Goal: Task Accomplishment & Management: Manage account settings

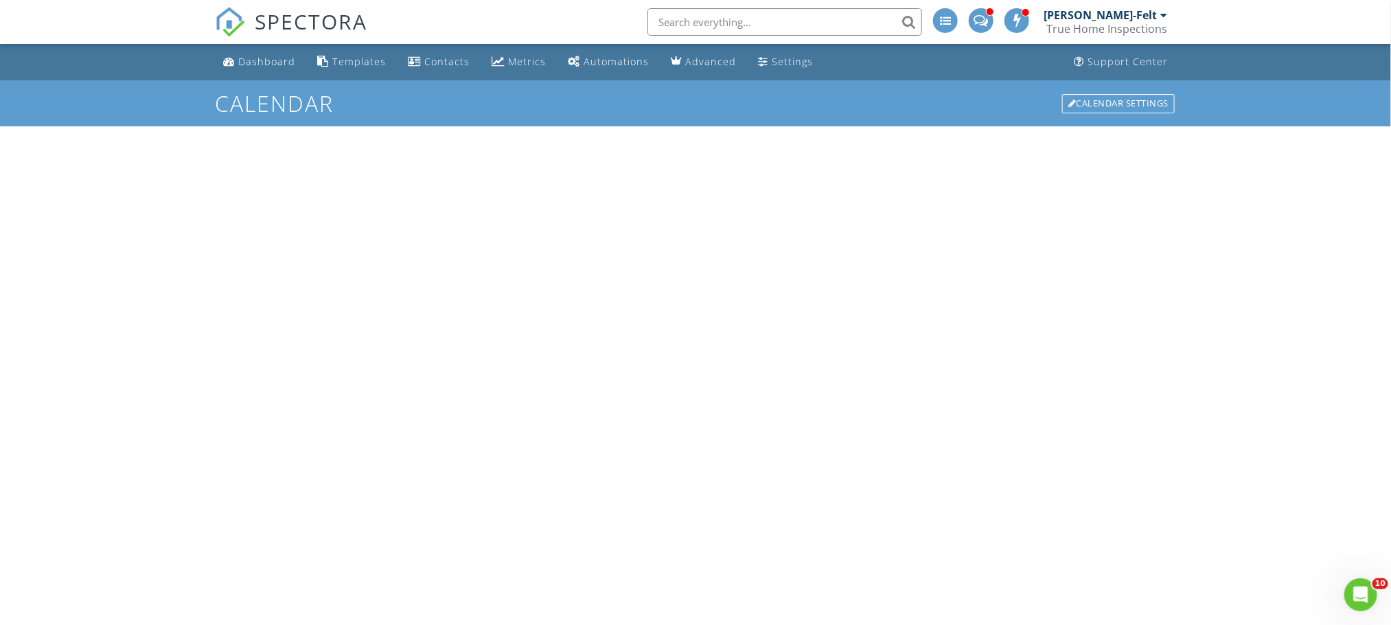
click at [1084, 21] on div "[PERSON_NAME]-Felt" at bounding box center [1100, 15] width 113 height 14
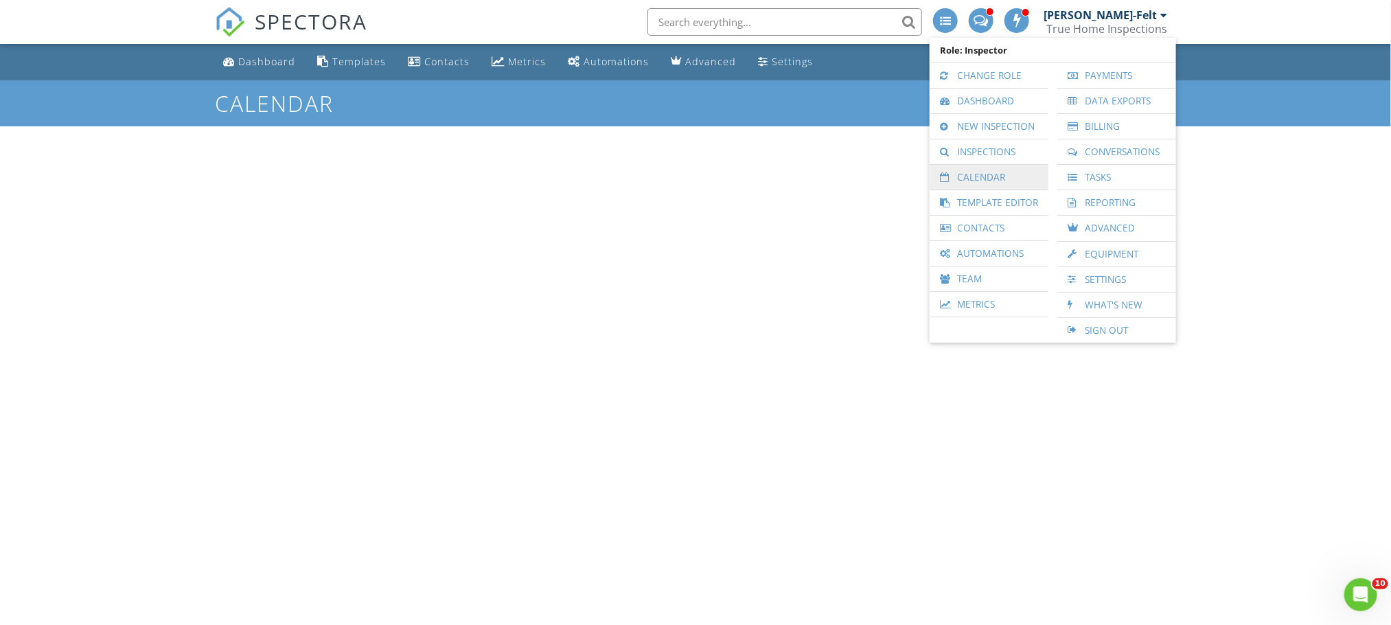
click at [983, 182] on link "Calendar" at bounding box center [989, 177] width 105 height 25
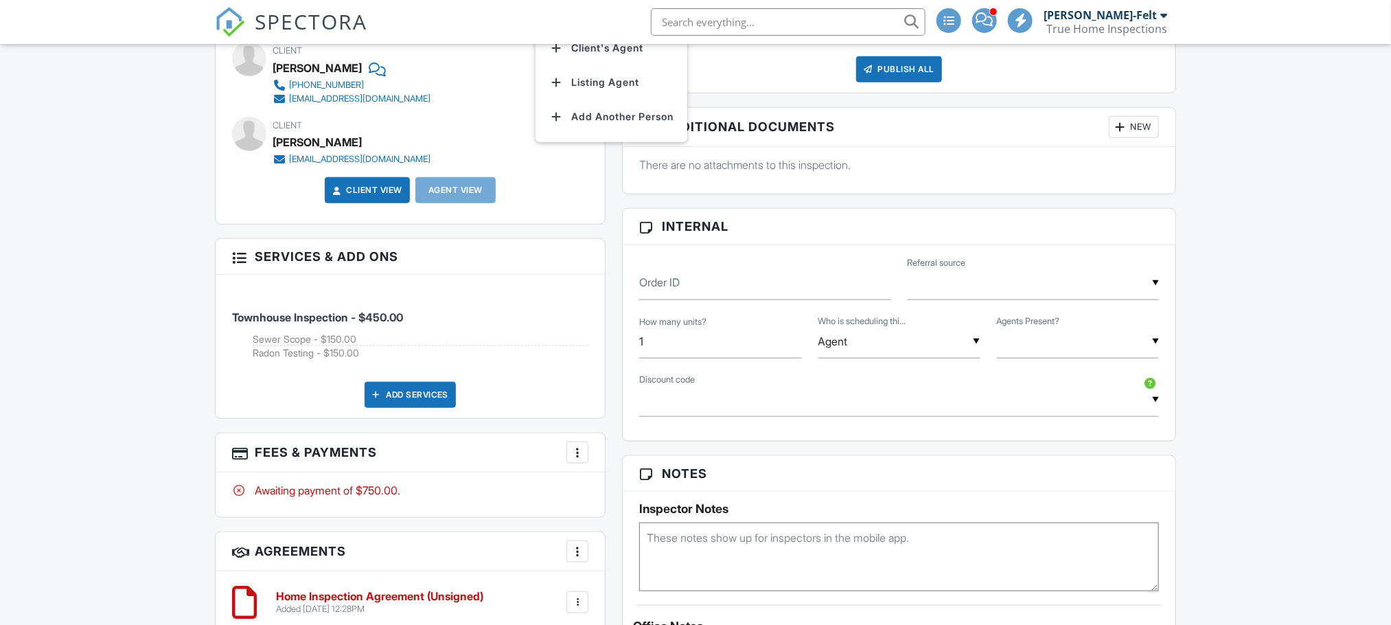
click at [585, 65] on li "Client's Agent" at bounding box center [611, 48] width 135 height 34
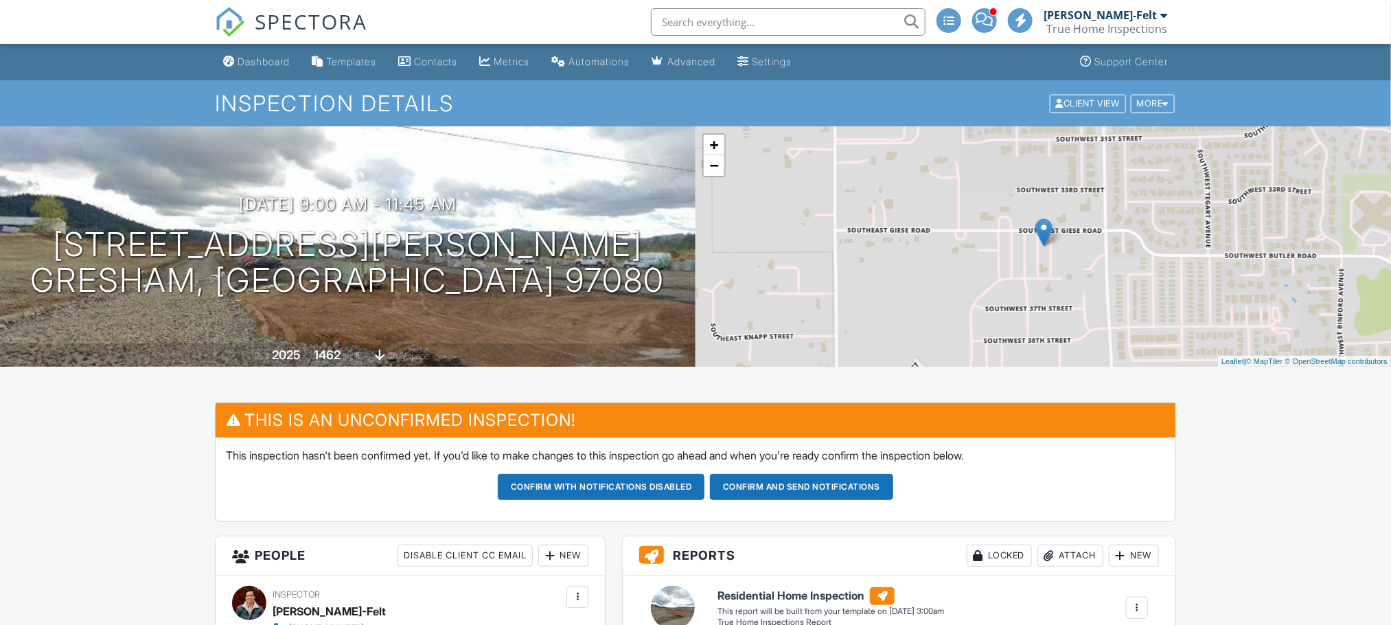
click at [1117, 22] on div "True Home Inspections" at bounding box center [1107, 29] width 121 height 14
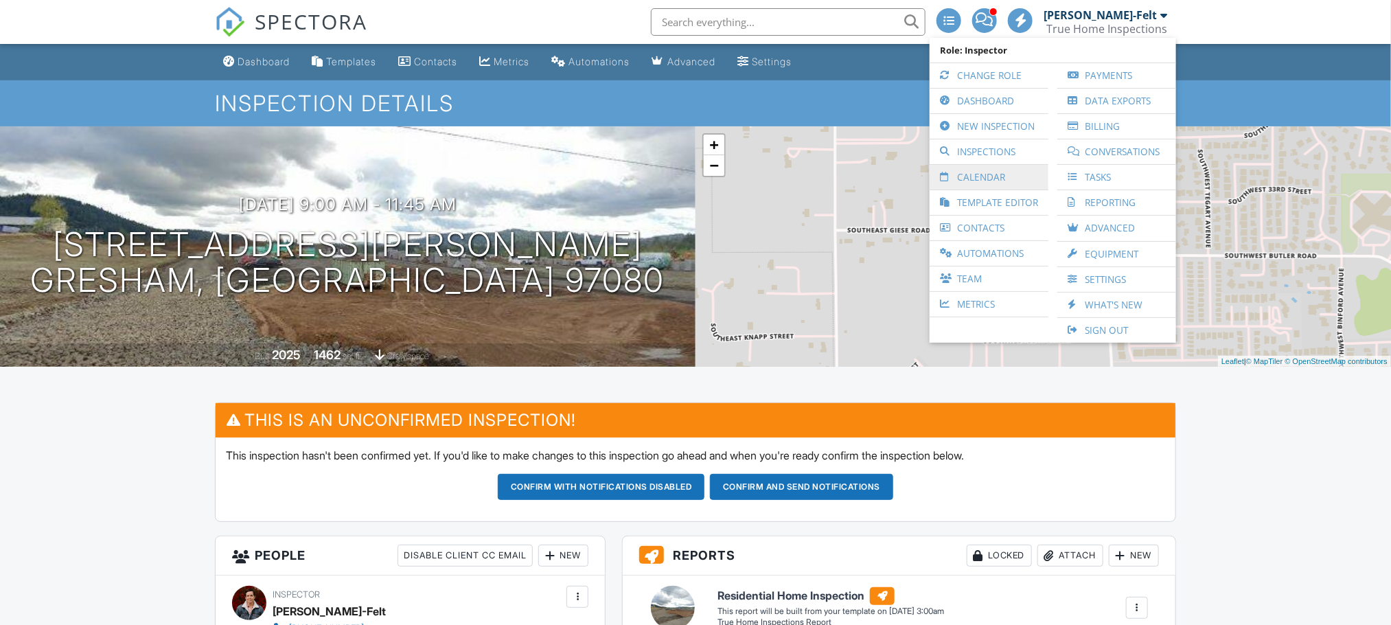
click at [979, 179] on link "Calendar" at bounding box center [989, 177] width 105 height 25
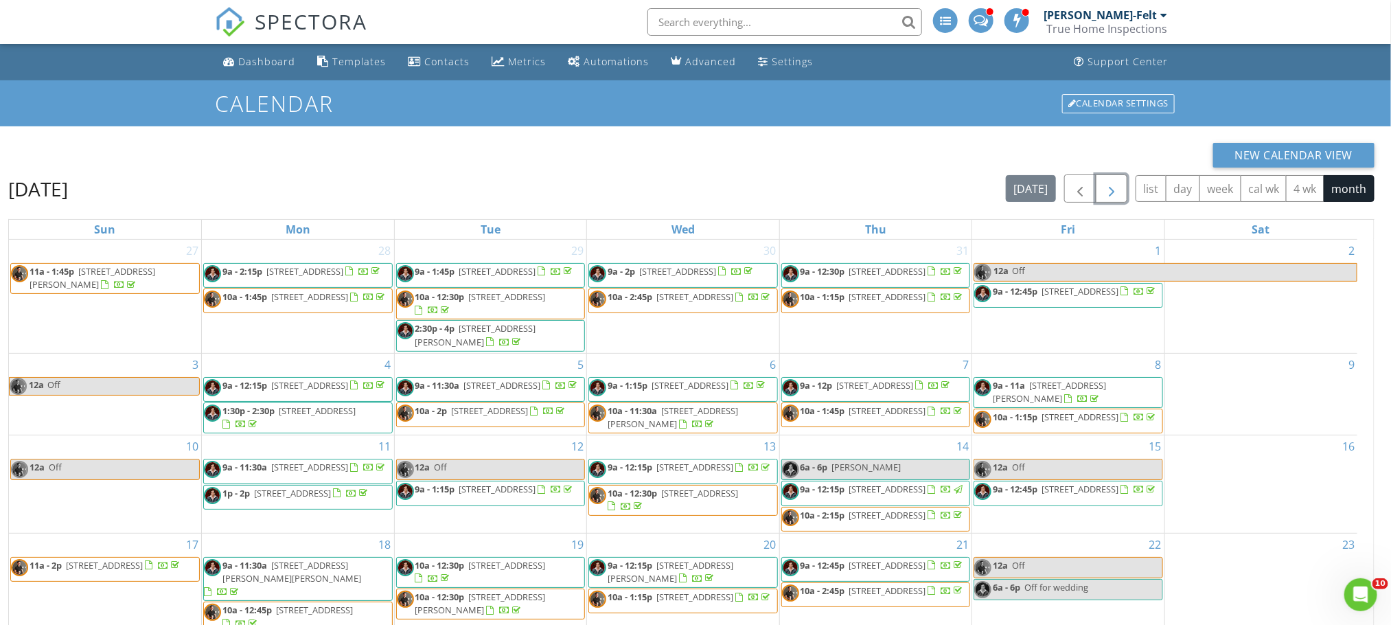
click at [1108, 190] on span "button" at bounding box center [1112, 189] width 16 height 16
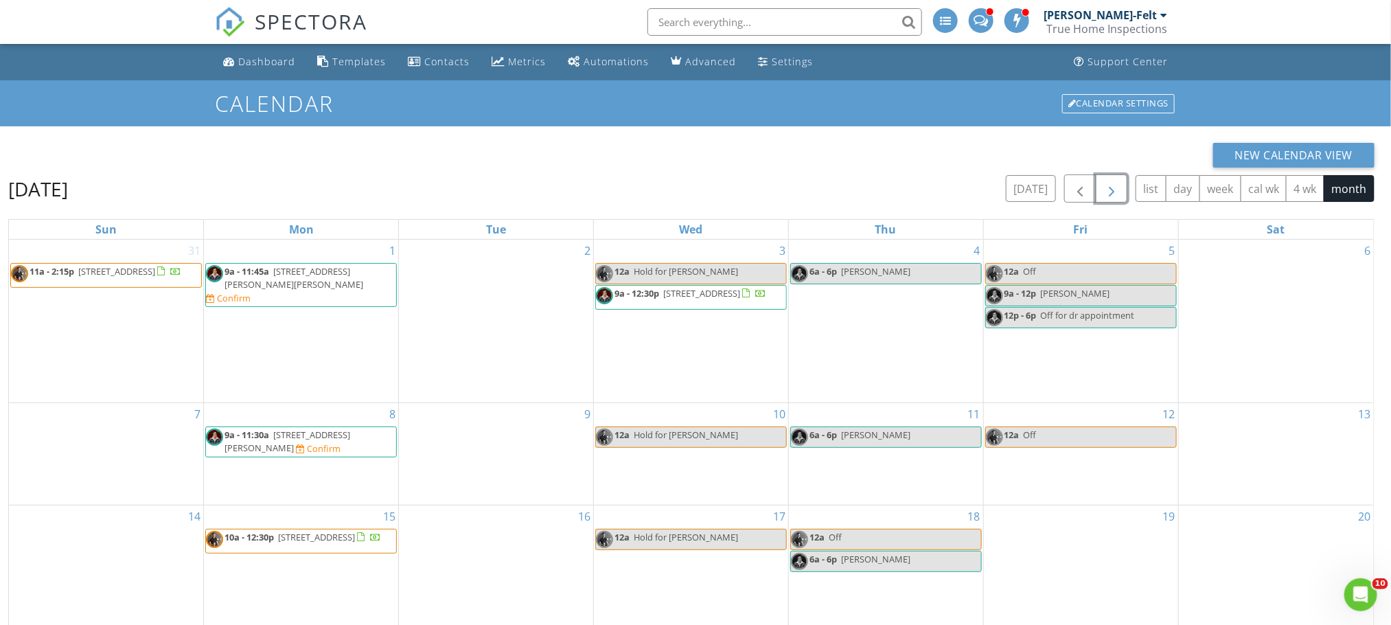
click at [332, 443] on span "9a - 11:30a 3945 ne 2nd st, Gresham 97030 Confirm" at bounding box center [301, 442] width 190 height 27
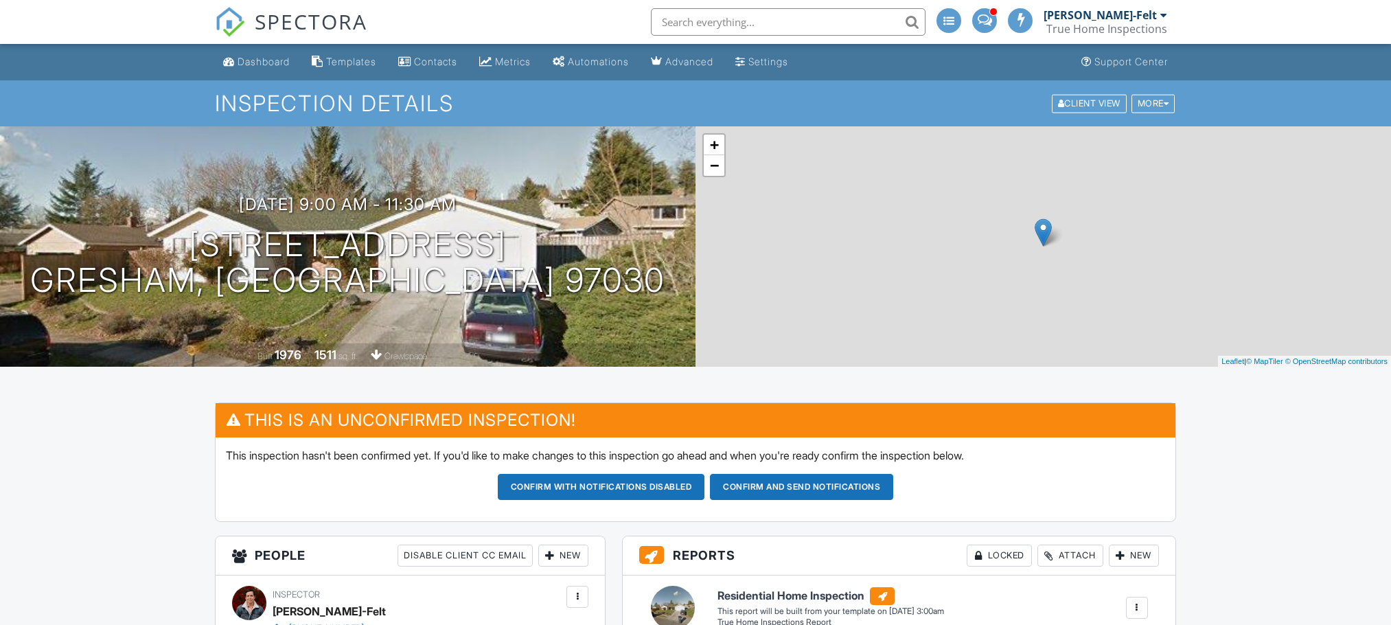
click at [705, 474] on button "Confirm and send notifications" at bounding box center [601, 487] width 207 height 26
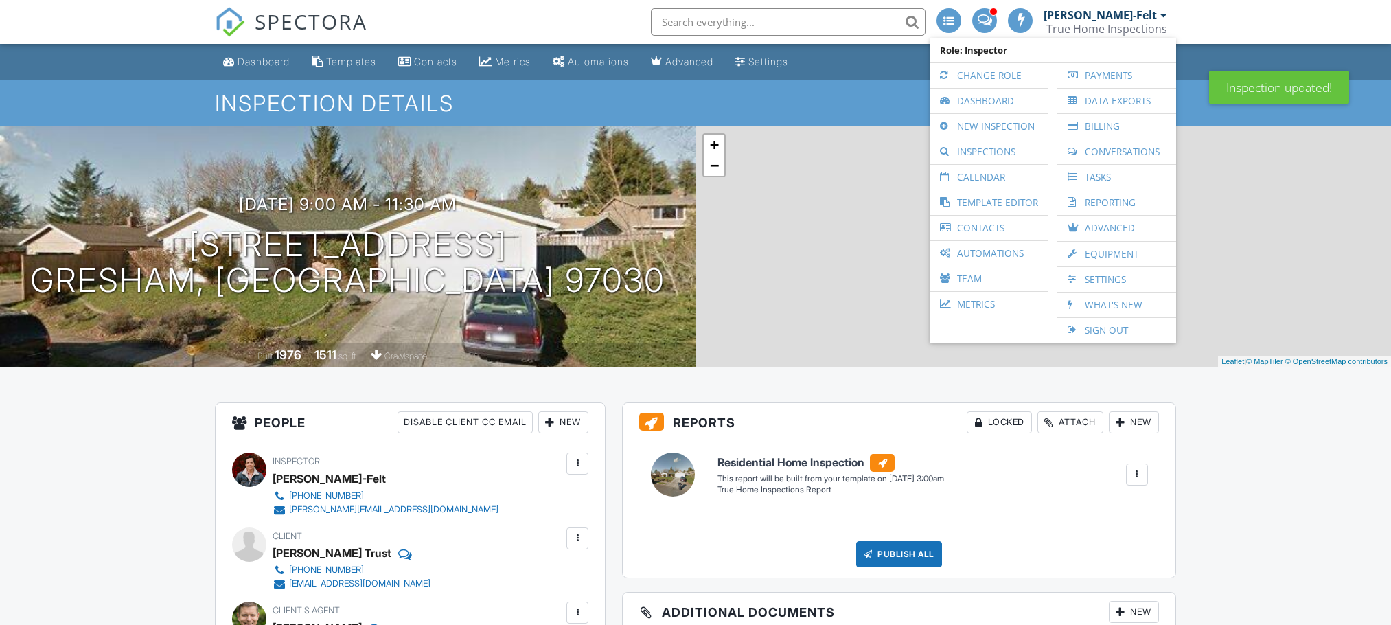
click at [967, 171] on link "Calendar" at bounding box center [989, 177] width 105 height 25
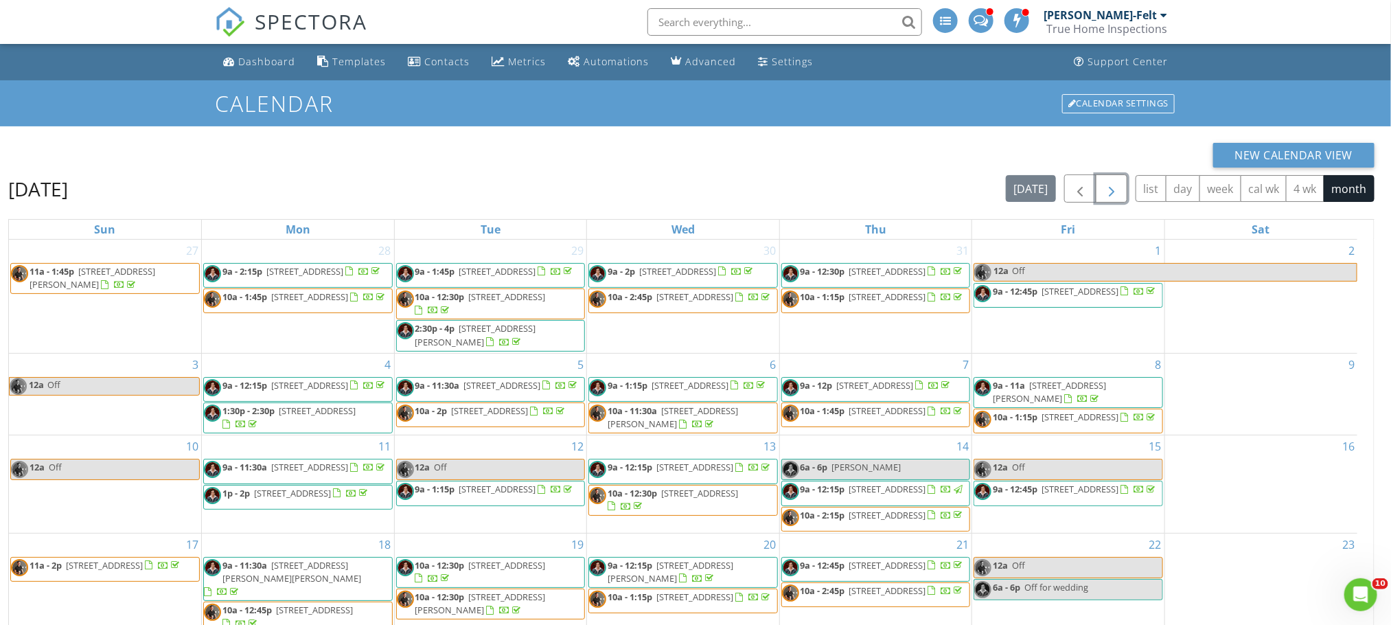
click at [1107, 192] on span "button" at bounding box center [1112, 189] width 16 height 16
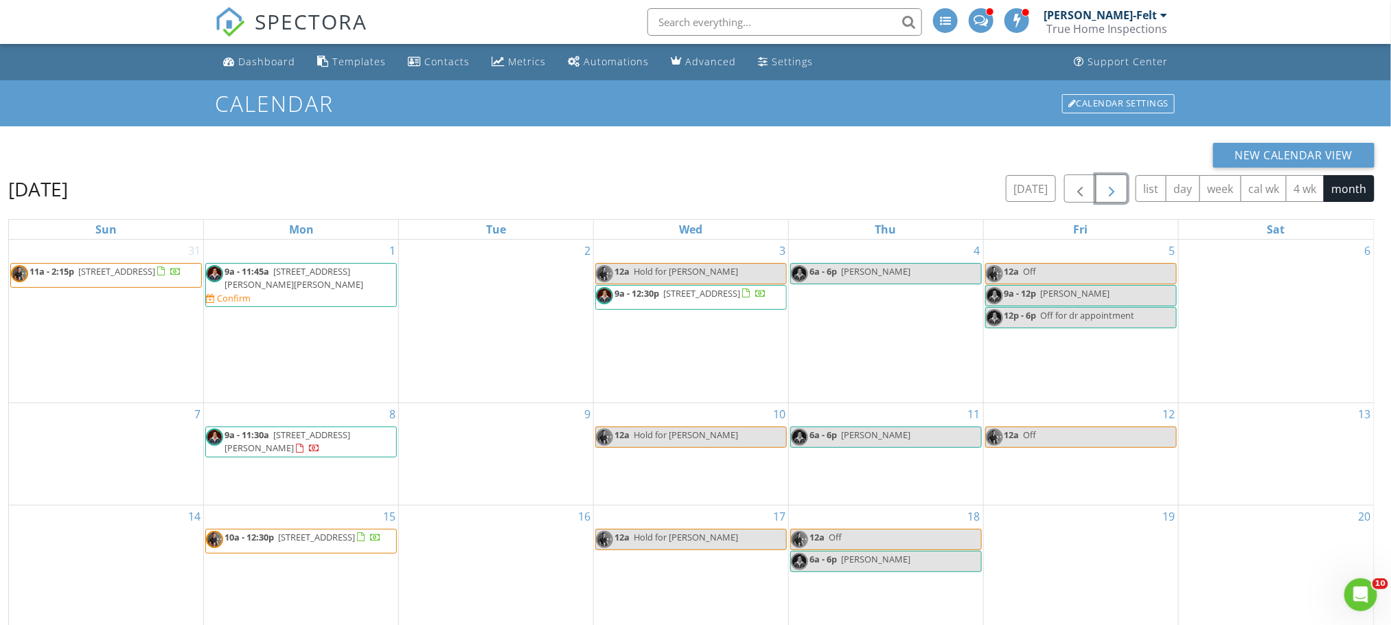
click at [356, 272] on span "3447 SW Thomas Ave, Gresham 97080" at bounding box center [294, 277] width 139 height 25
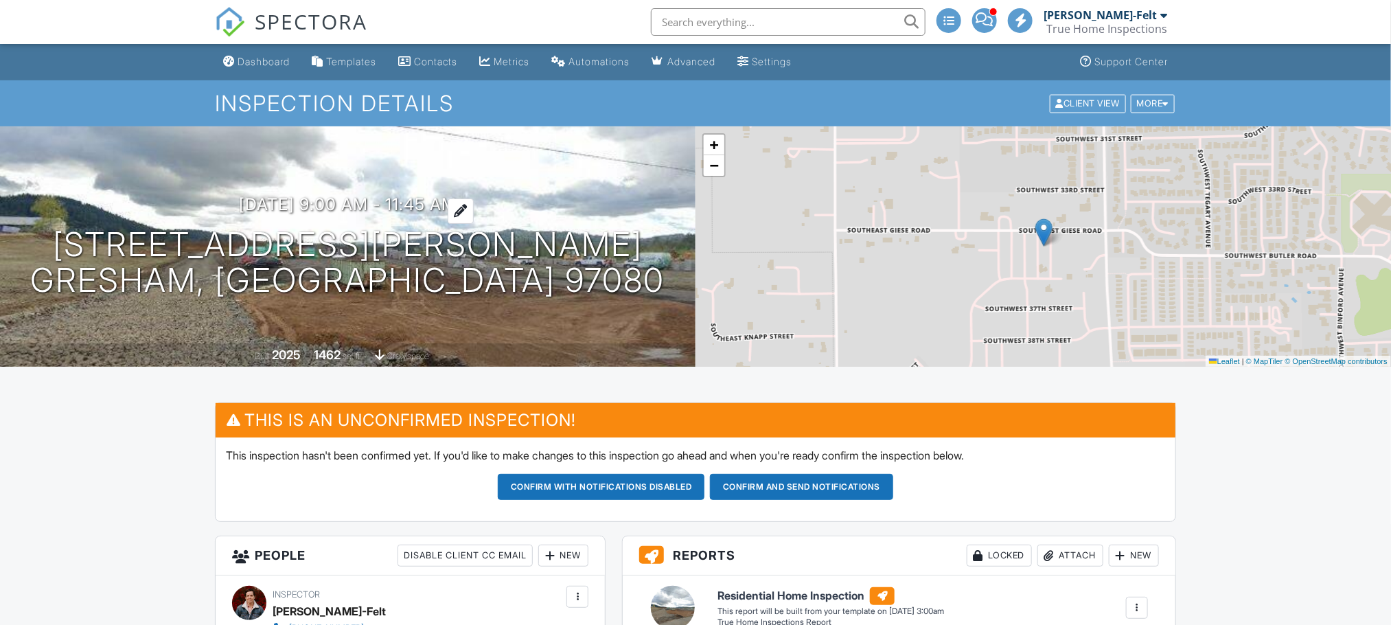
click at [264, 203] on h3 "09/01/2025 9:00 am - 11:45 am" at bounding box center [348, 204] width 218 height 19
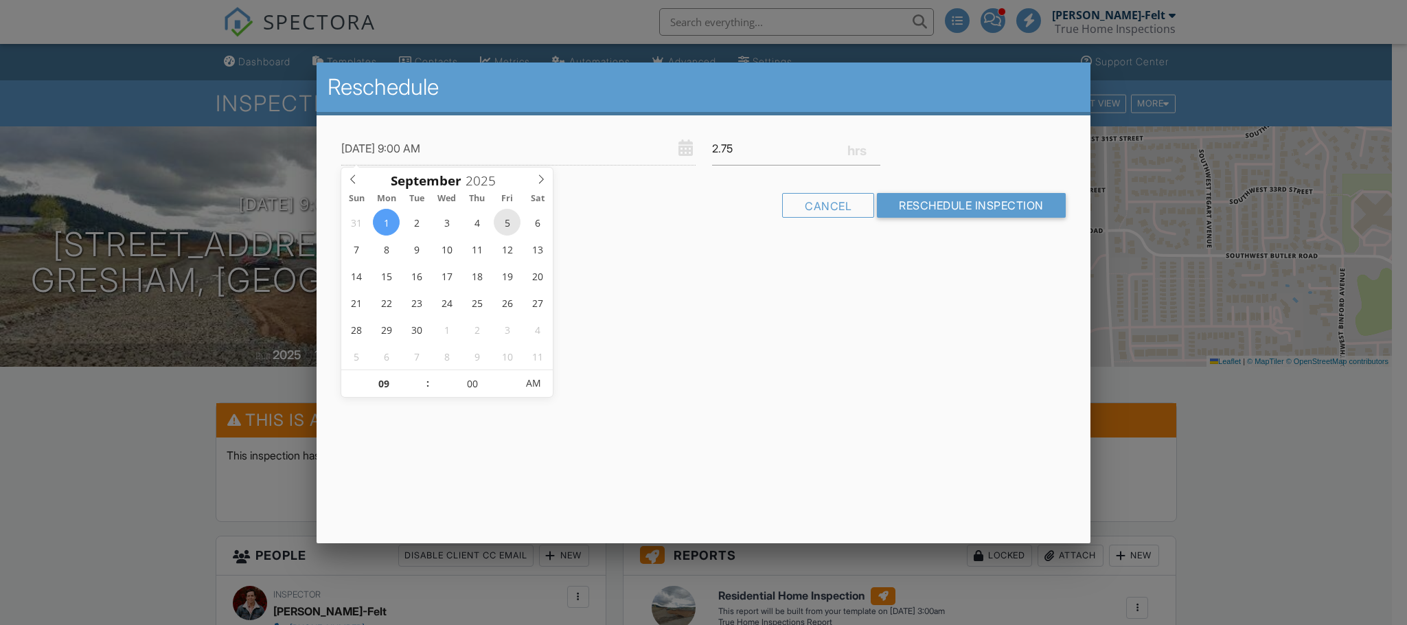
type input "[DATE] 9:00 AM"
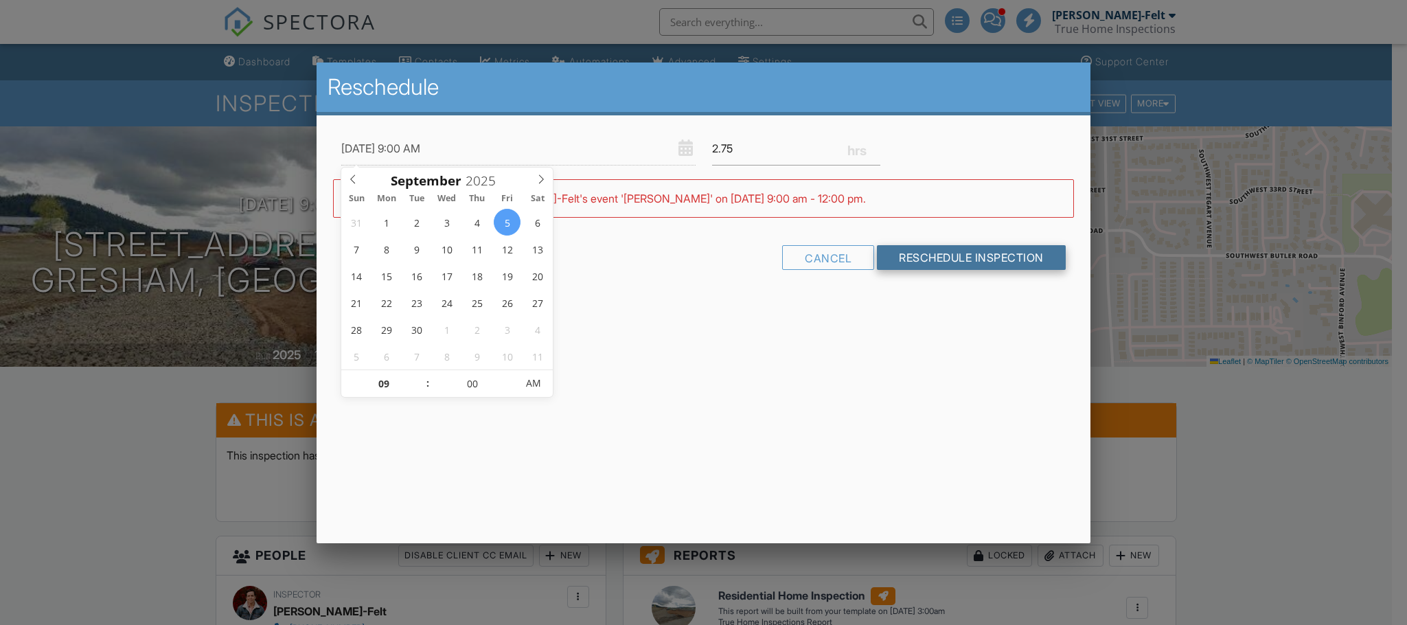
click at [967, 258] on input "Reschedule Inspection" at bounding box center [971, 257] width 189 height 25
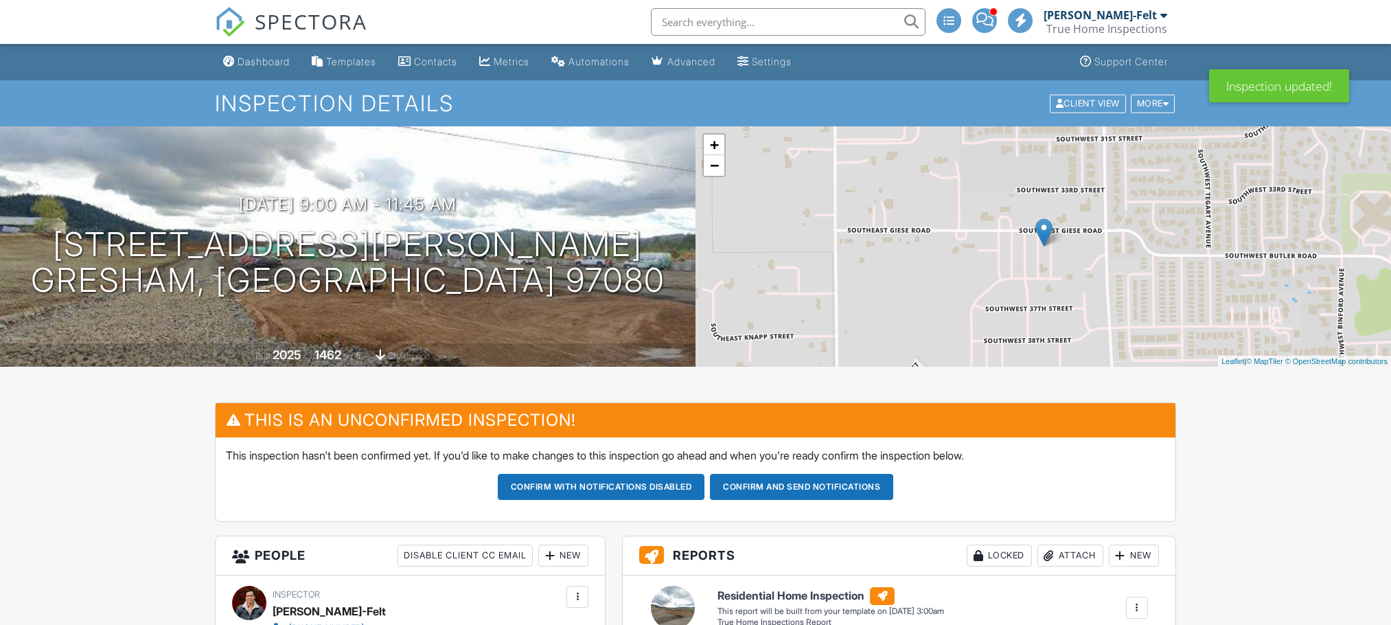
click at [1102, 27] on div "True Home Inspections" at bounding box center [1107, 29] width 121 height 14
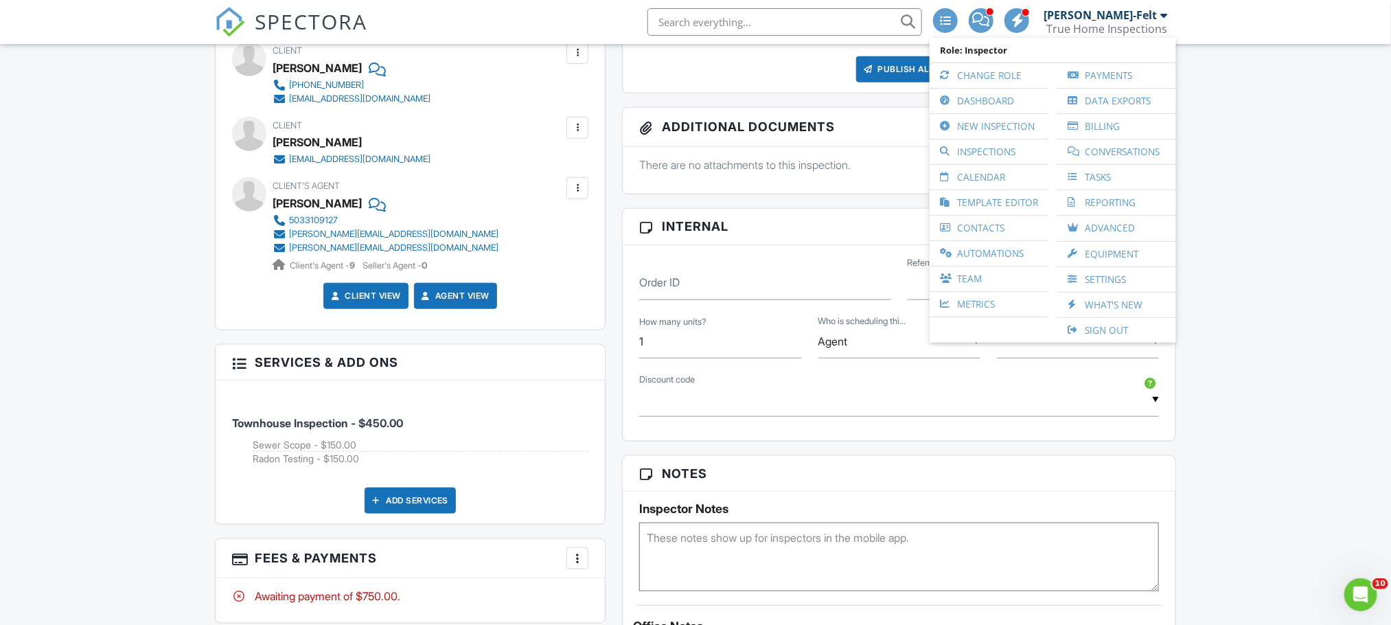
click at [1349, 305] on div "Dashboard Templates Contacts Metrics Automations Advanced Settings Support Cent…" at bounding box center [695, 446] width 1391 height 2040
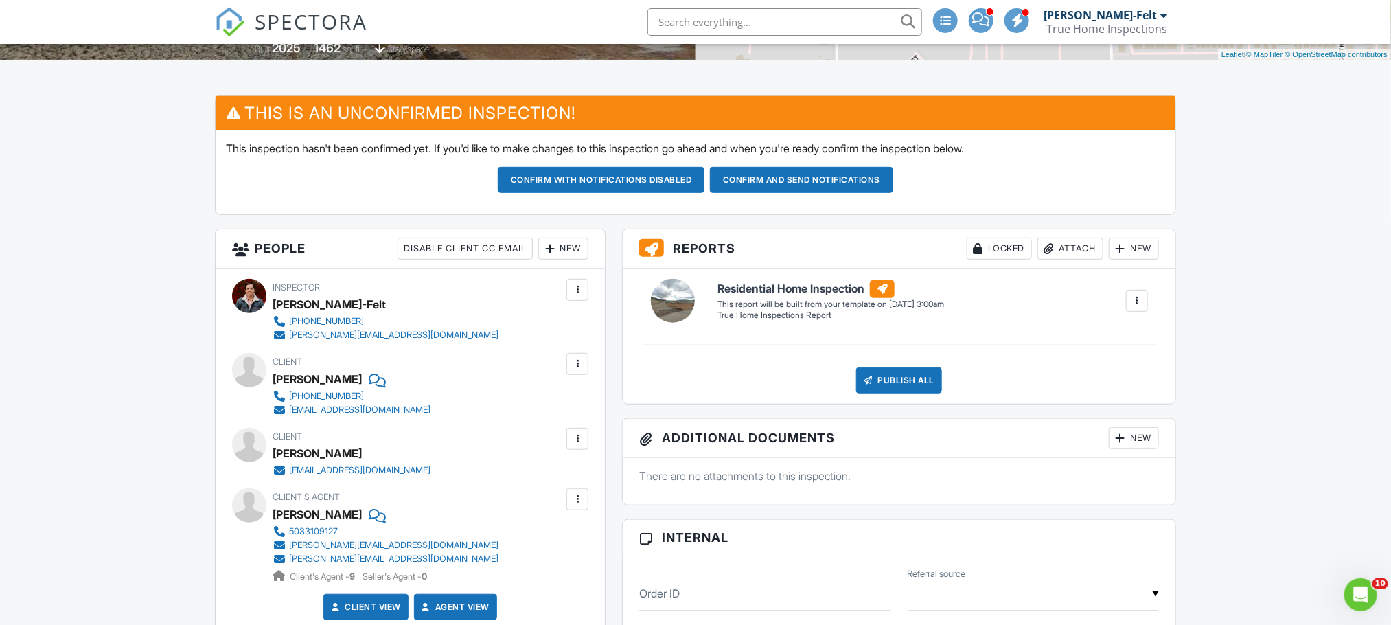
scroll to position [309, 0]
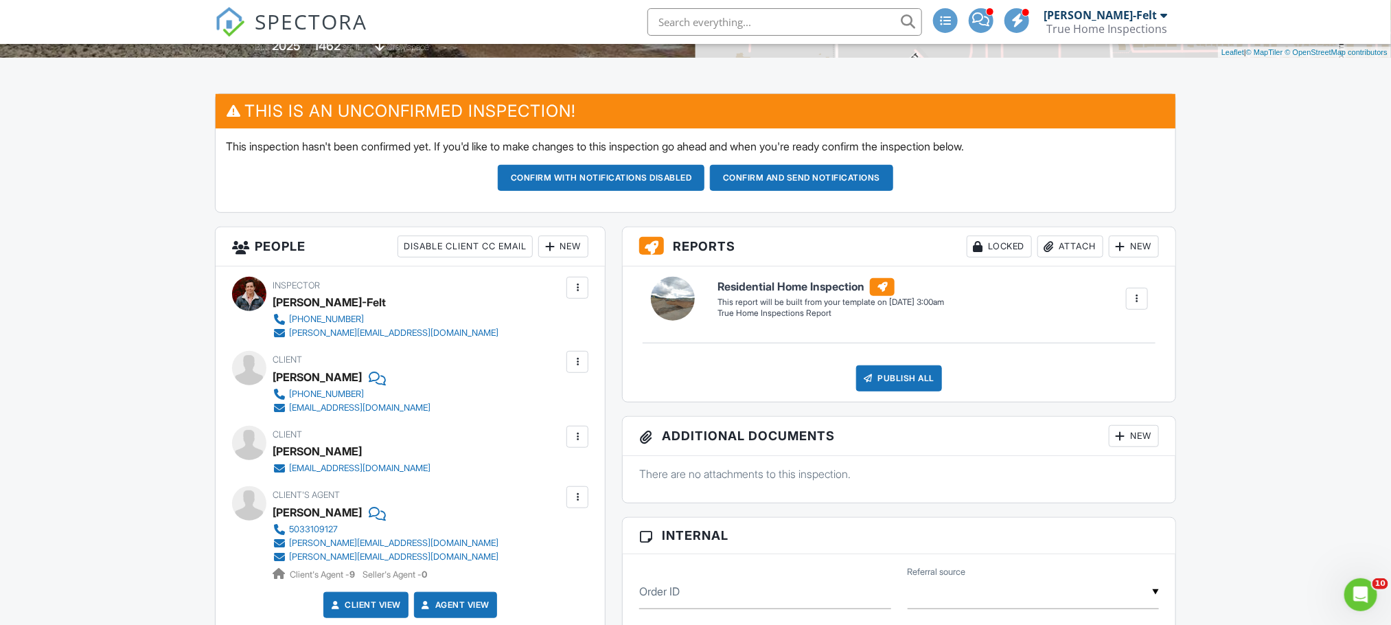
click at [705, 177] on button "Confirm and send notifications" at bounding box center [601, 178] width 207 height 26
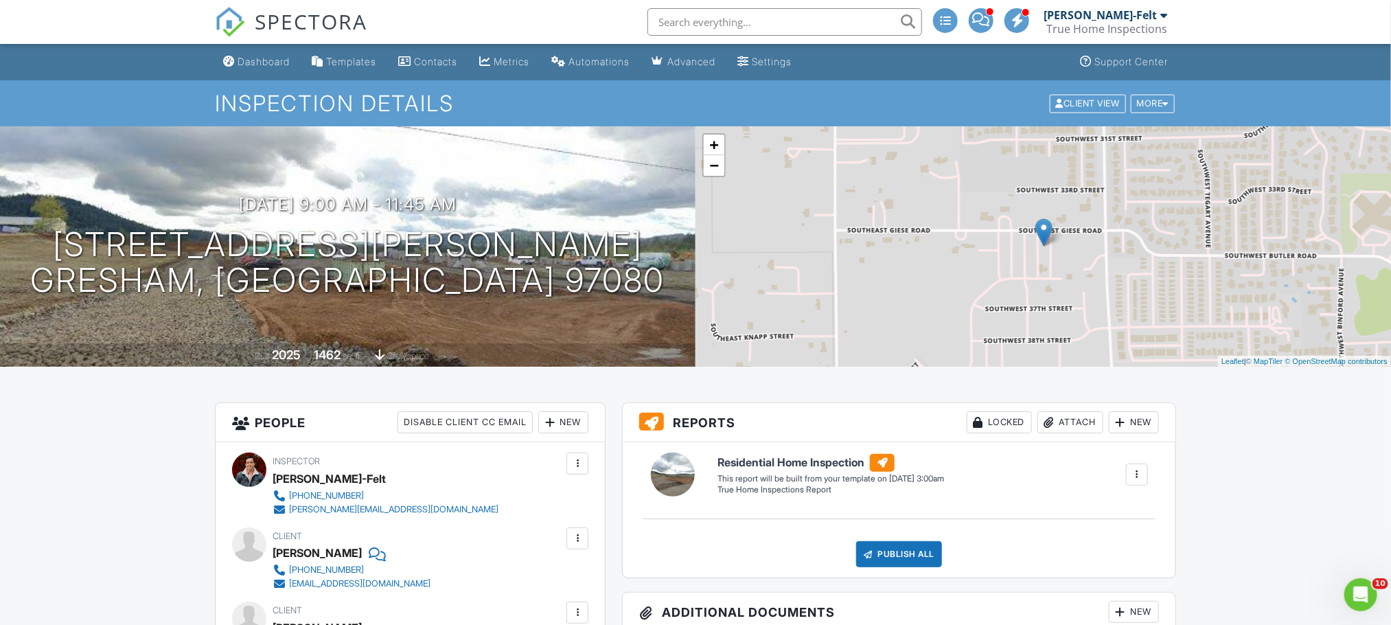
click at [1082, 30] on div "True Home Inspections" at bounding box center [1107, 29] width 121 height 14
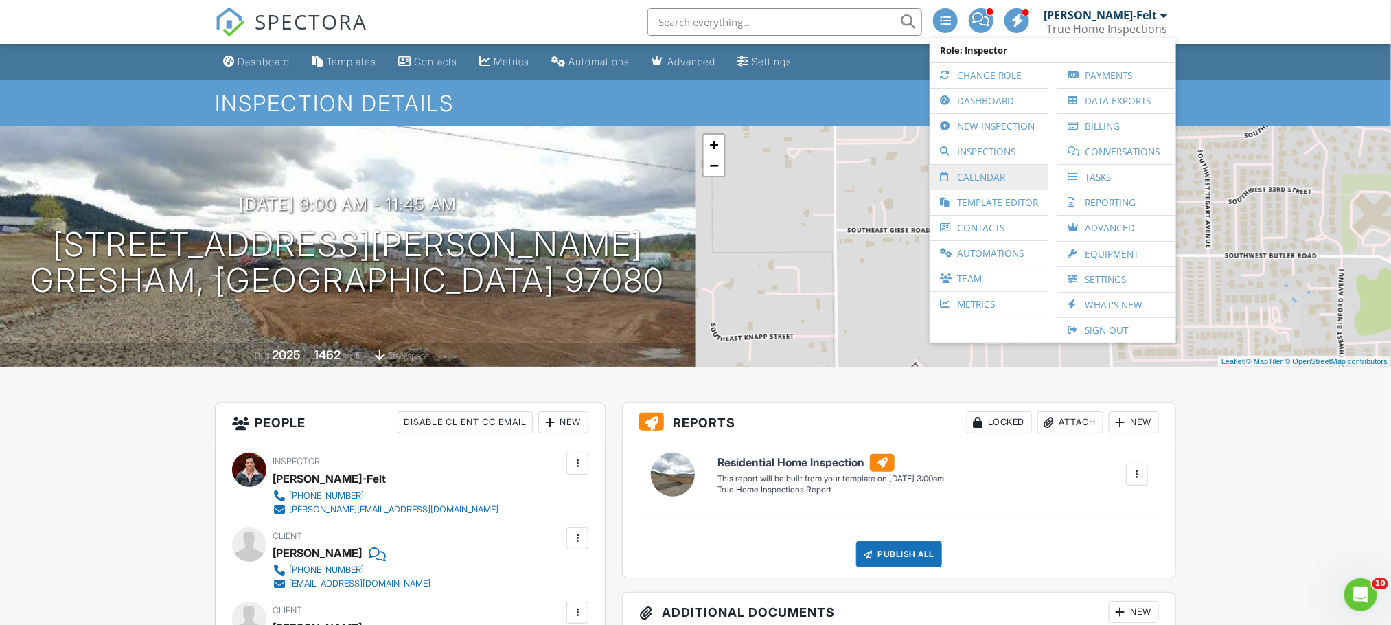
click at [992, 178] on link "Calendar" at bounding box center [989, 177] width 105 height 25
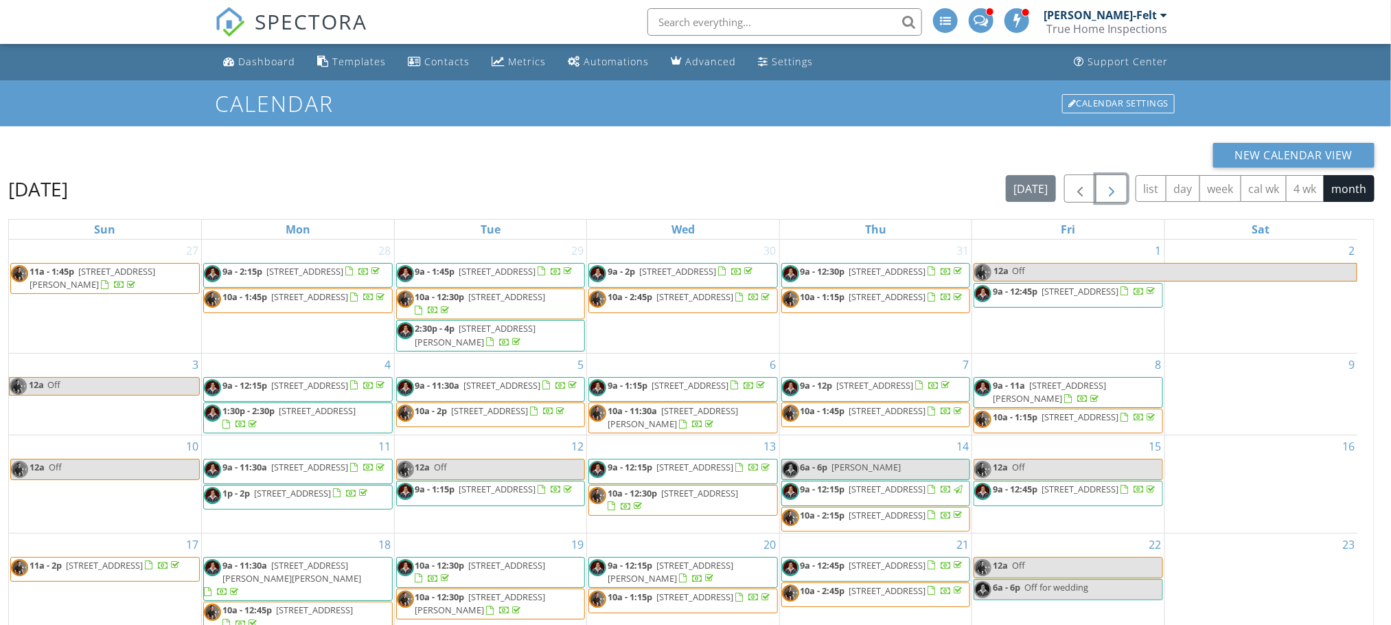
click at [1119, 184] on button "button" at bounding box center [1112, 188] width 32 height 28
